Goal: Transaction & Acquisition: Obtain resource

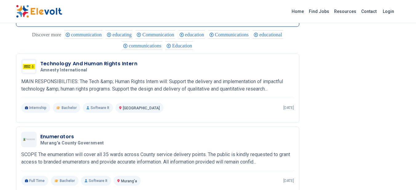
scroll to position [789, 0]
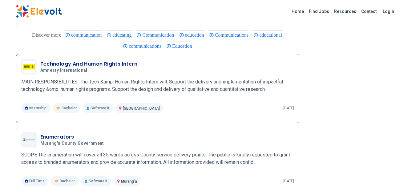
click at [99, 99] on div "Technology And Human Rights Intern Amnesty International [DATE] [DATE] [GEOGRAP…" at bounding box center [157, 86] width 273 height 54
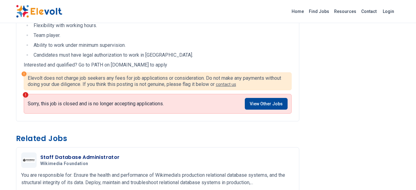
scroll to position [453, 0]
click at [263, 103] on link "View Other Jobs" at bounding box center [266, 104] width 43 height 12
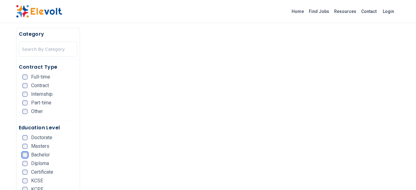
scroll to position [321, 0]
click at [40, 127] on h5 "Education Level" at bounding box center [48, 127] width 59 height 7
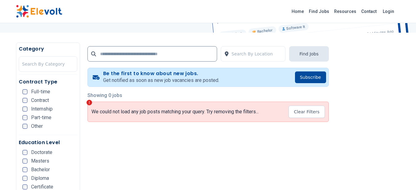
scroll to position [0, 0]
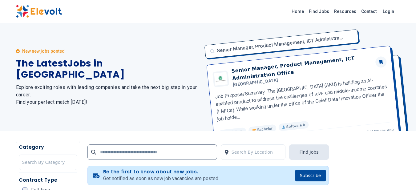
scroll to position [43, 0]
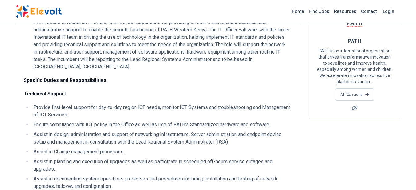
scroll to position [55, 0]
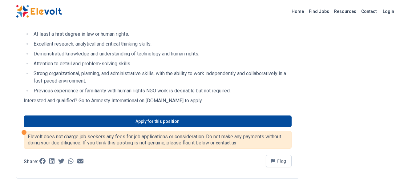
scroll to position [163, 0]
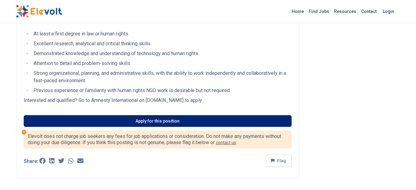
click at [102, 127] on link "Apply for this position" at bounding box center [158, 121] width 268 height 12
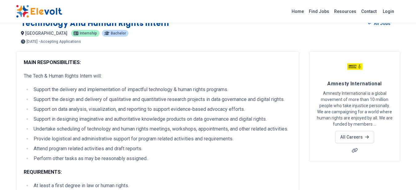
scroll to position [0, 0]
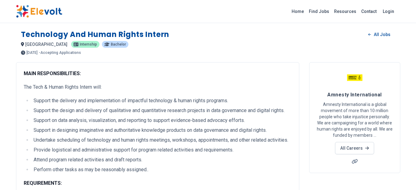
click at [111, 46] on span "Bachelor" at bounding box center [118, 45] width 15 height 4
click at [111, 44] on span "Bachelor" at bounding box center [118, 45] width 15 height 4
